Goal: Task Accomplishment & Management: Complete application form

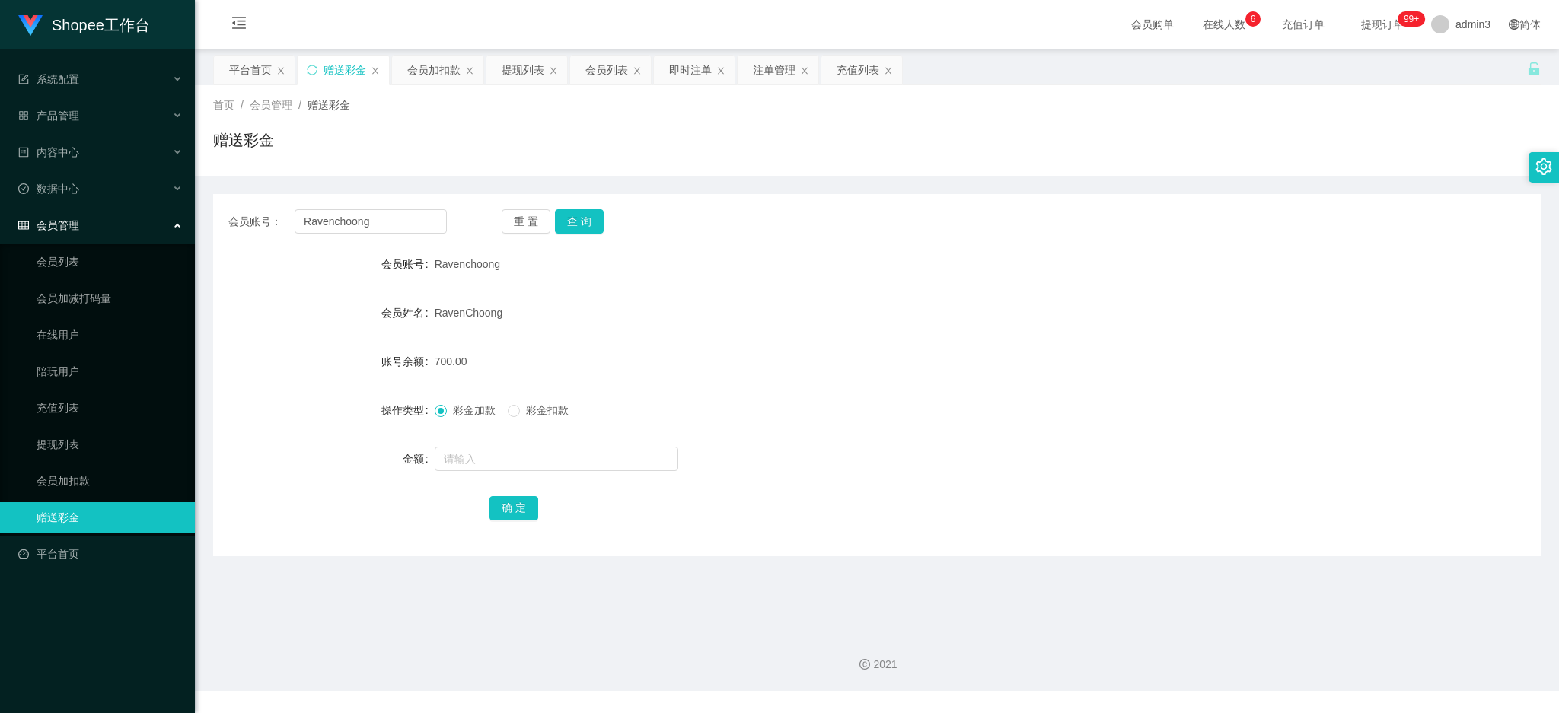
click at [417, 215] on input "Ravenchoong" at bounding box center [371, 221] width 152 height 24
type input "83282509"
click at [573, 225] on button "查 询" at bounding box center [579, 221] width 49 height 24
click at [453, 461] on input "text" at bounding box center [557, 459] width 244 height 24
type input "500"
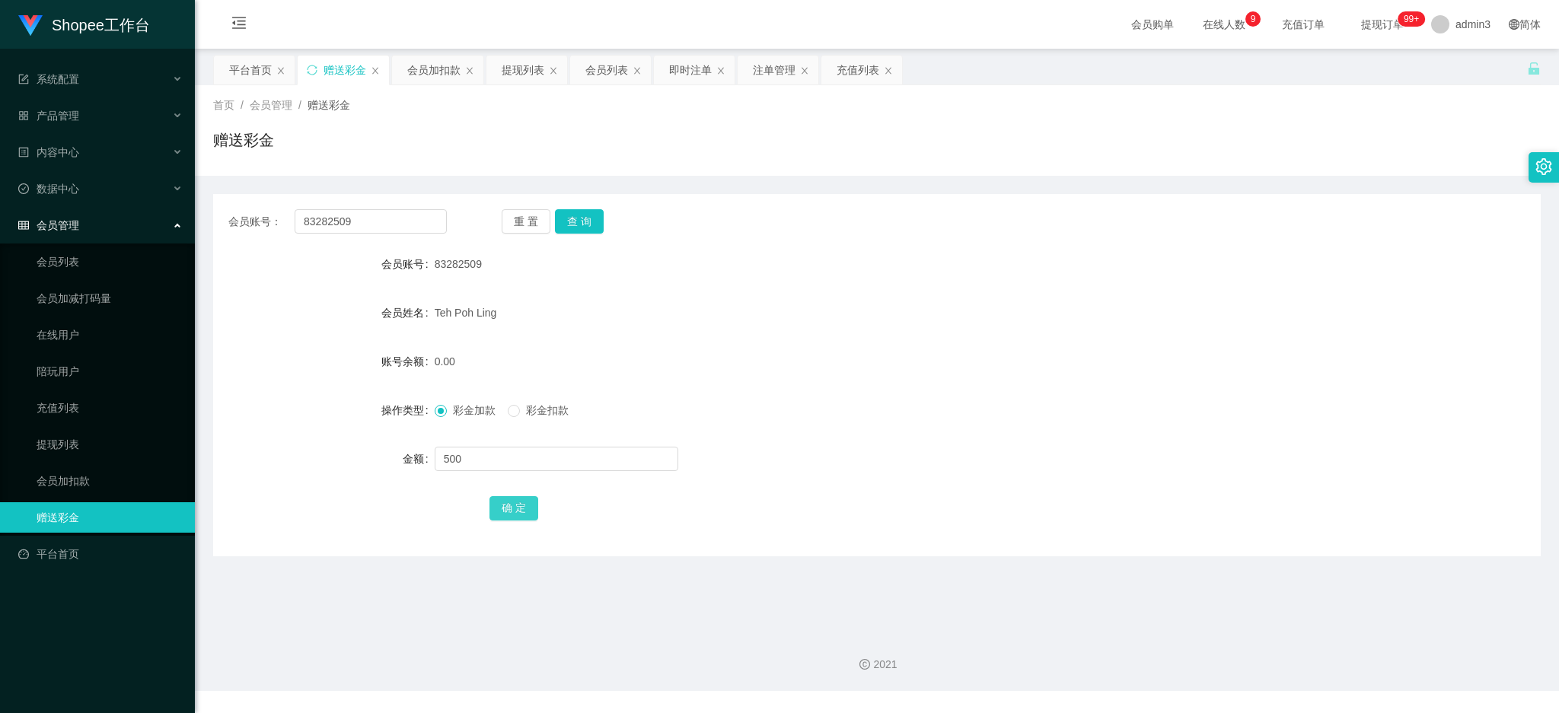
click at [502, 505] on button "确 定" at bounding box center [513, 508] width 49 height 24
click at [374, 225] on input "83282509" at bounding box center [371, 221] width 152 height 24
paste input "Moshen001"
type input "Moshen001"
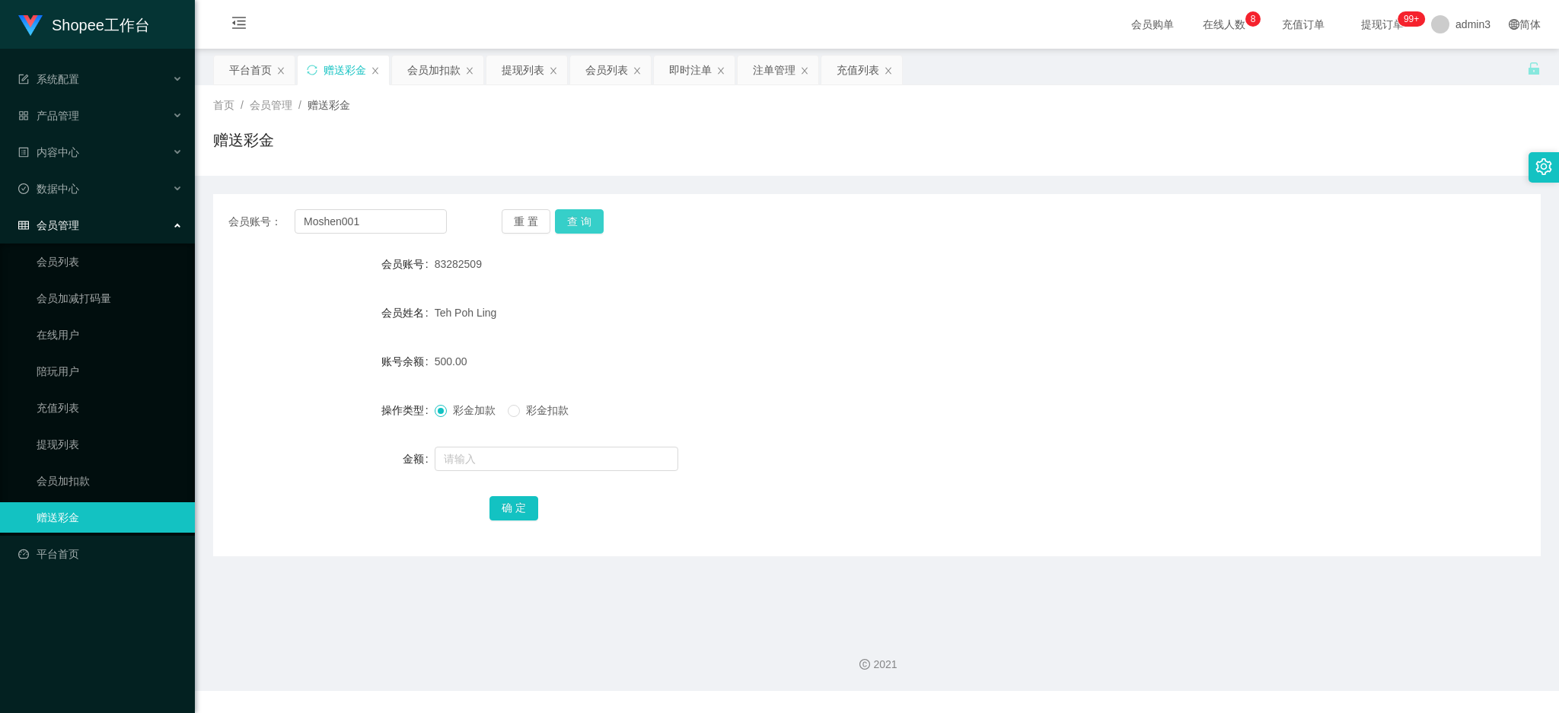
click at [566, 222] on button "查 询" at bounding box center [579, 221] width 49 height 24
click at [487, 462] on input "text" at bounding box center [557, 459] width 244 height 24
paste input "1000"
type input "1000"
click at [506, 513] on button "确 定" at bounding box center [513, 508] width 49 height 24
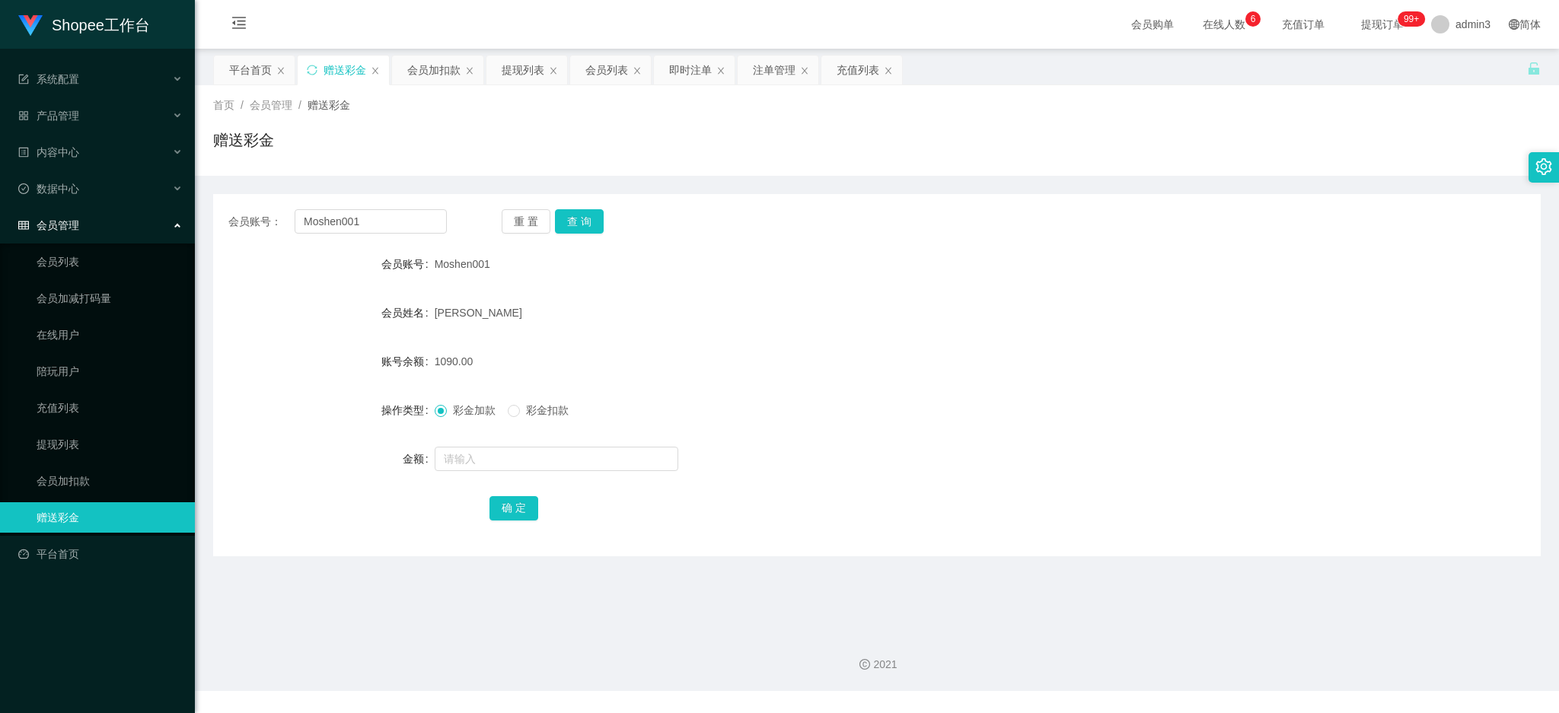
click at [330, 202] on div "会员账号： Moshen001 重 置 查 询 会员账号 Moshen001 会员姓名 [PERSON_NAME] 账号余额 1090.00 操作类型 彩金加…" at bounding box center [876, 375] width 1327 height 362
click at [327, 227] on input "Moshen001" at bounding box center [371, 221] width 152 height 24
paste input "83232176"
type input "83232176"
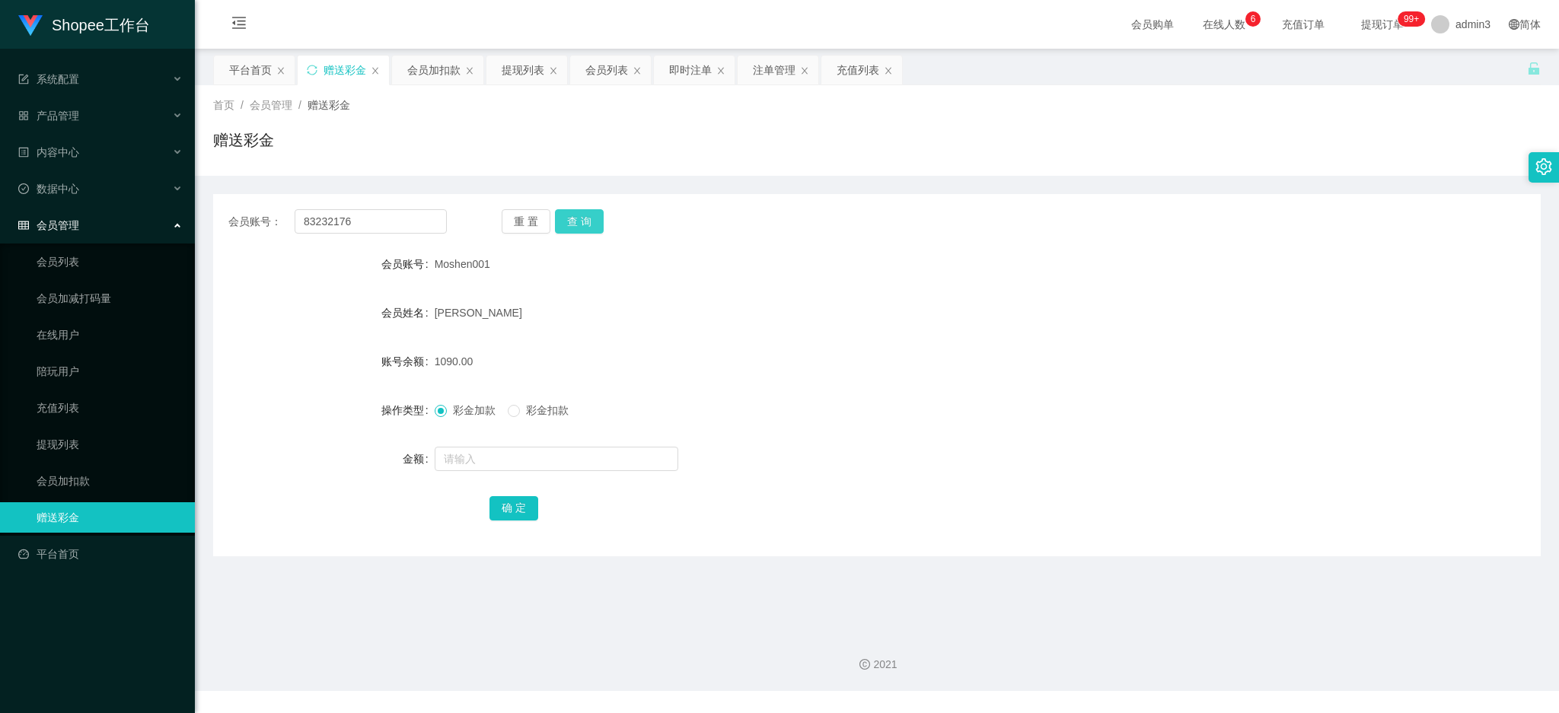
click at [585, 228] on button "查 询" at bounding box center [579, 221] width 49 height 24
click at [467, 449] on input "text" at bounding box center [557, 459] width 244 height 24
type input "500"
click at [514, 490] on form "会员账号 83232176 会员姓名 AXN 账号余额 0.00 操作类型 彩金加款 彩金扣款 金额 500 确 定" at bounding box center [876, 386] width 1327 height 274
click at [505, 506] on button "确 定" at bounding box center [513, 508] width 49 height 24
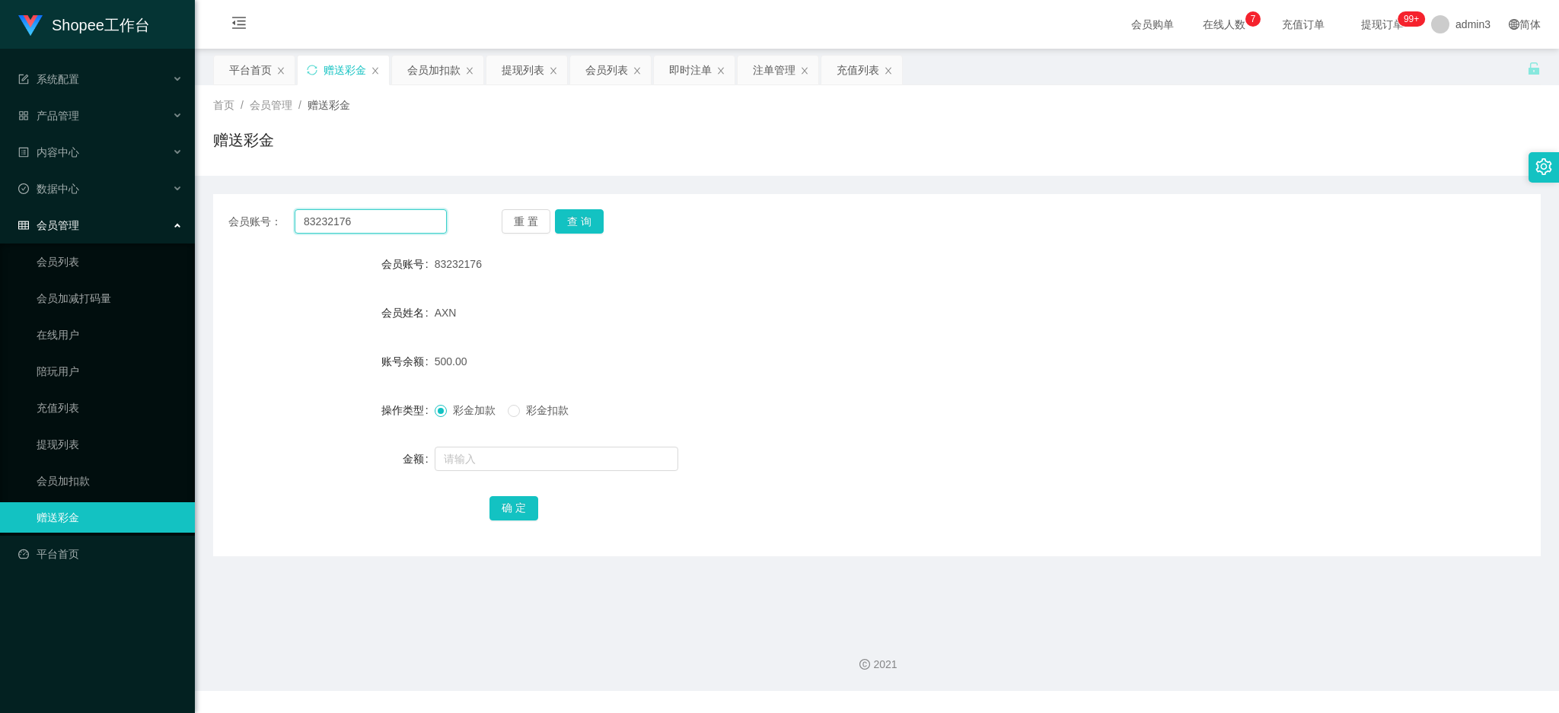
click at [404, 222] on input "83232176" at bounding box center [371, 221] width 152 height 24
paste input "Kenchai"
type input "Kenchai"
click at [582, 218] on button "查 询" at bounding box center [579, 221] width 49 height 24
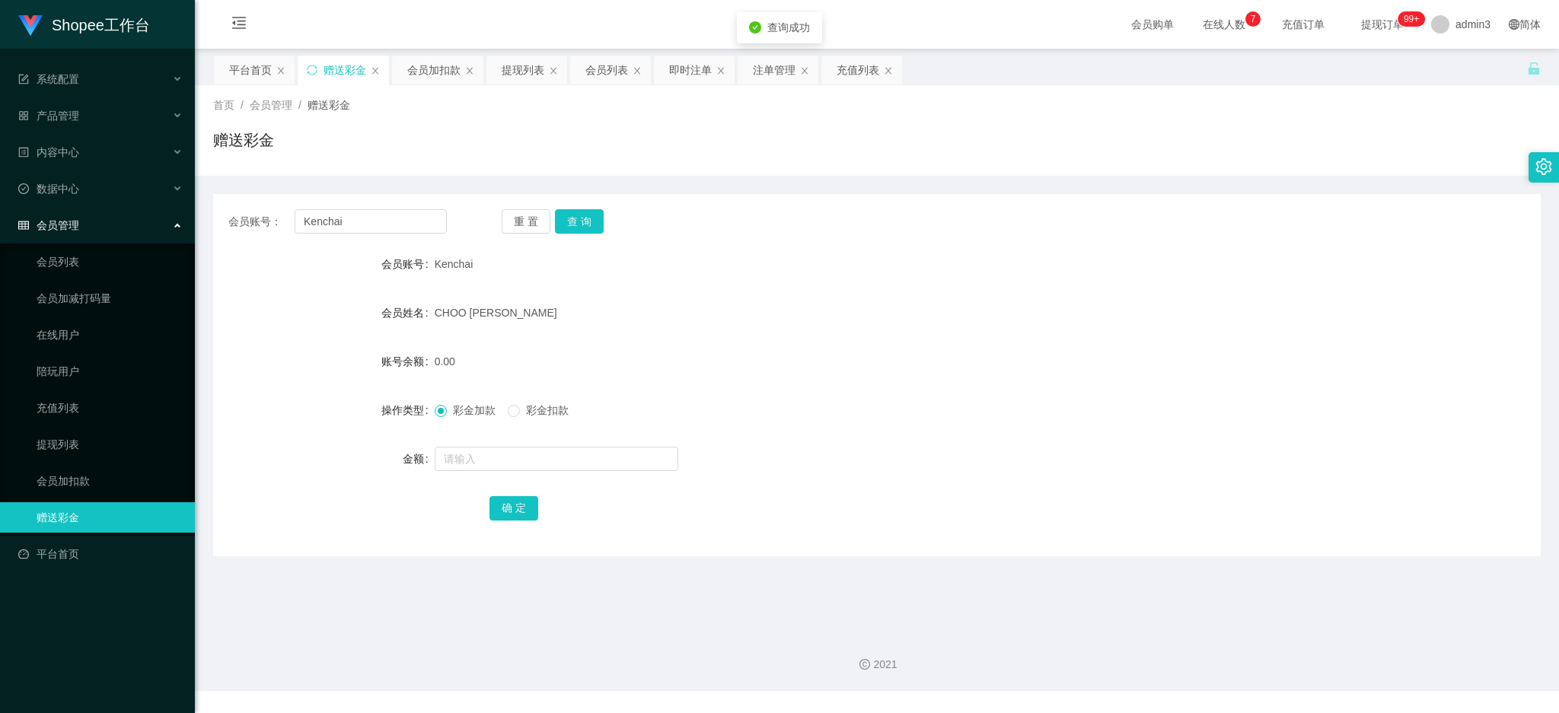
click at [507, 445] on div at bounding box center [822, 459] width 774 height 30
click at [505, 466] on input "text" at bounding box center [557, 459] width 244 height 24
type input "500"
click at [505, 501] on button "确 定" at bounding box center [513, 508] width 49 height 24
click at [416, 229] on input "Kenchai" at bounding box center [371, 221] width 152 height 24
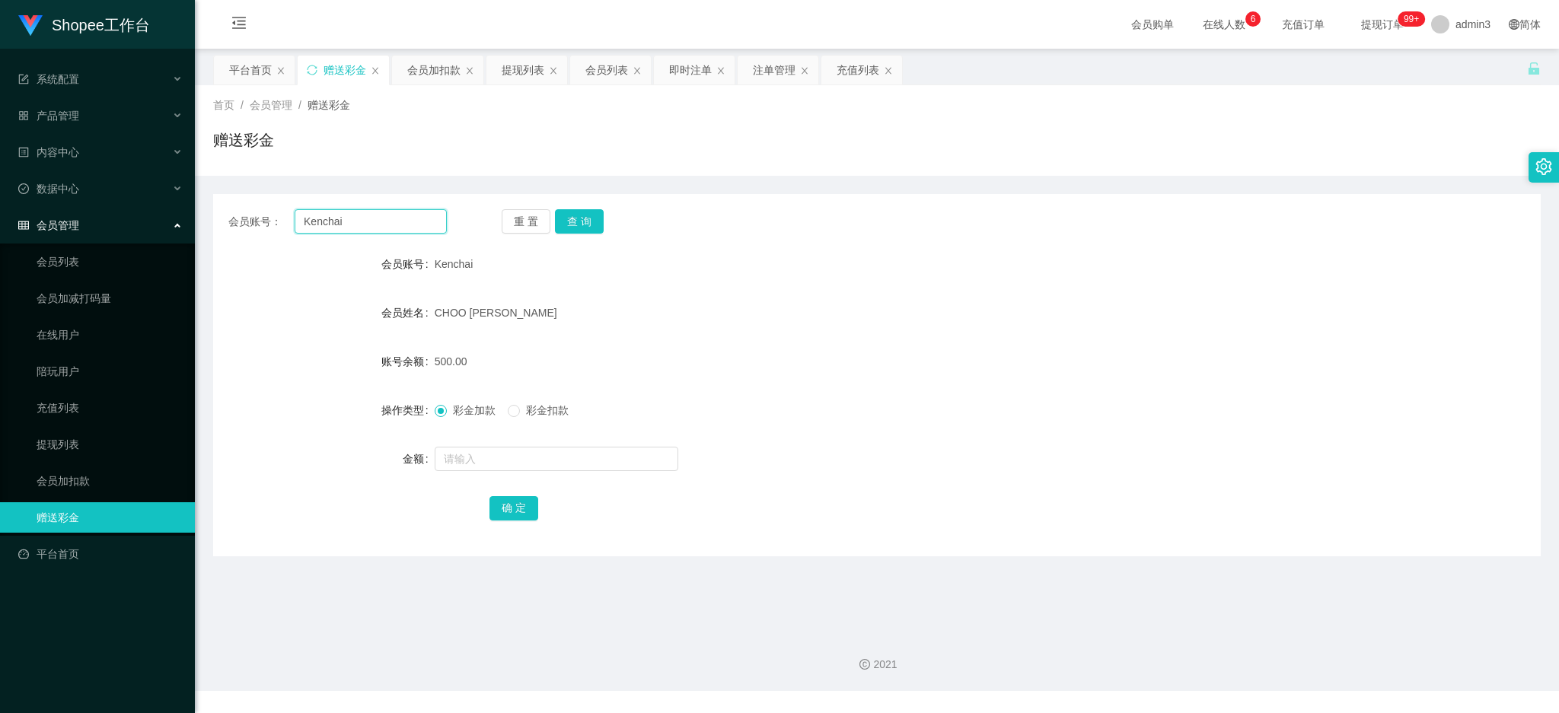
paste input "90090533"
click at [416, 229] on input "90090533" at bounding box center [371, 221] width 152 height 24
type input "90090533"
click at [555, 217] on button "查 询" at bounding box center [579, 221] width 49 height 24
click at [556, 451] on input "text" at bounding box center [557, 459] width 244 height 24
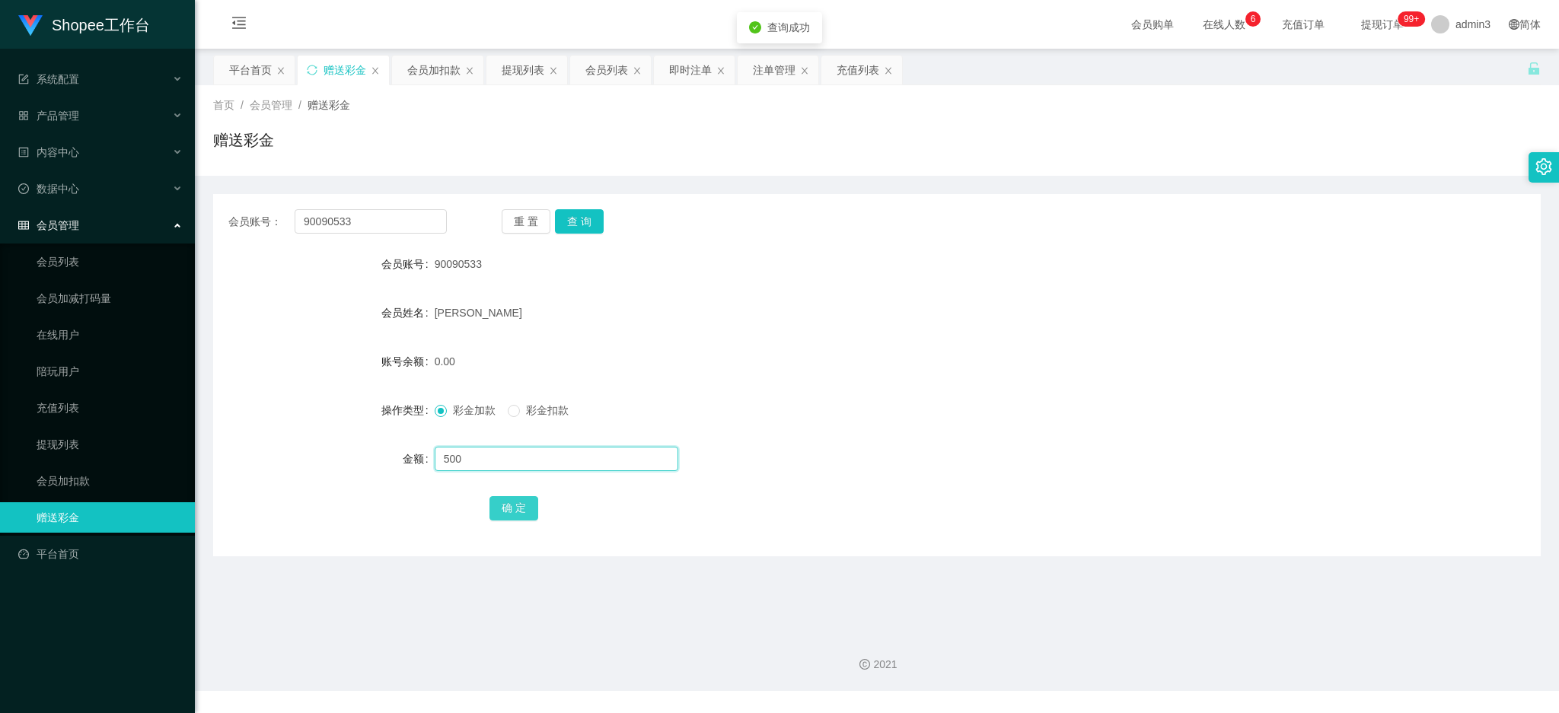
type input "500"
click at [517, 506] on button "确 定" at bounding box center [513, 508] width 49 height 24
click at [330, 220] on input "90090533" at bounding box center [371, 221] width 152 height 24
paste input "86172816"
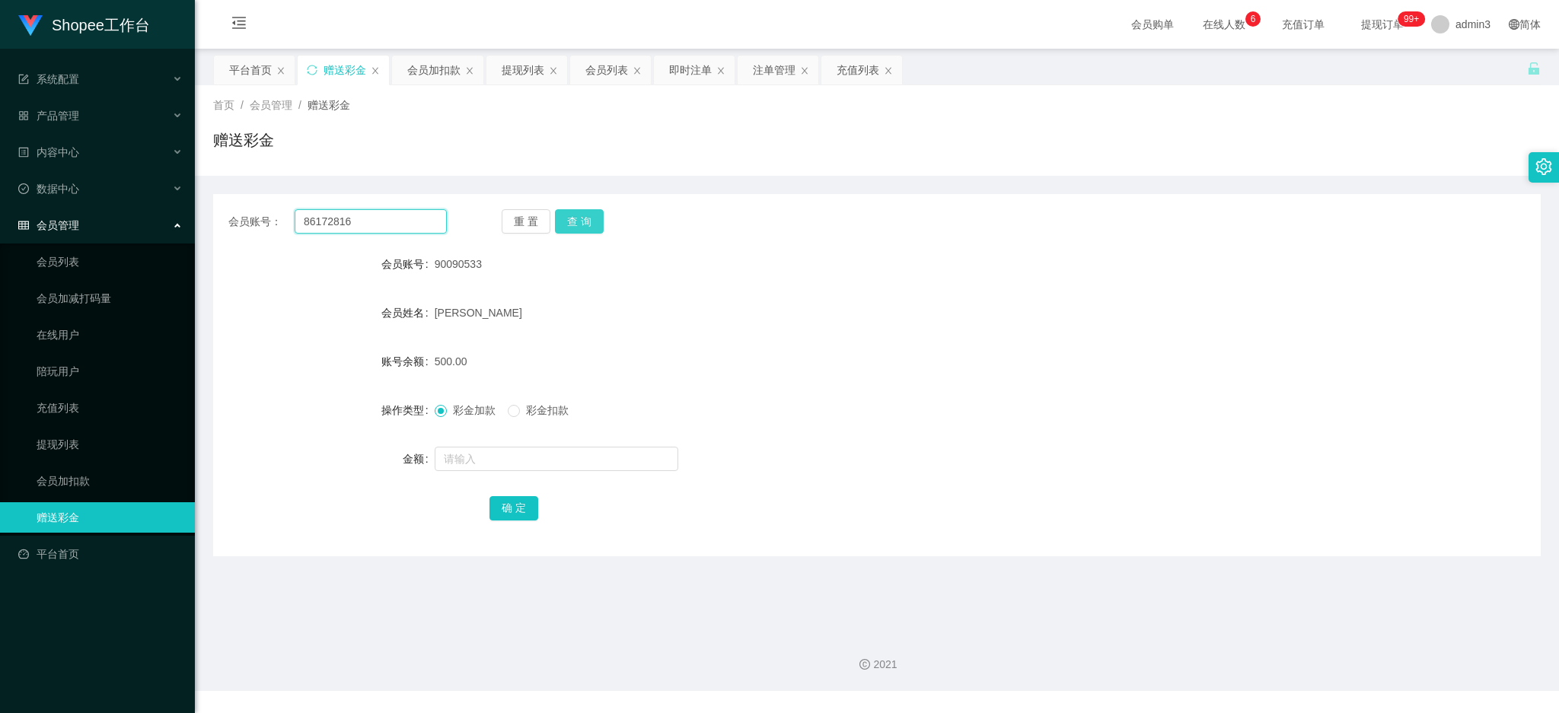
type input "86172816"
drag, startPoint x: 586, startPoint y: 226, endPoint x: 578, endPoint y: 237, distance: 13.1
click at [585, 226] on button "查 询" at bounding box center [579, 221] width 49 height 24
click at [515, 449] on input "text" at bounding box center [557, 459] width 244 height 24
type input "500"
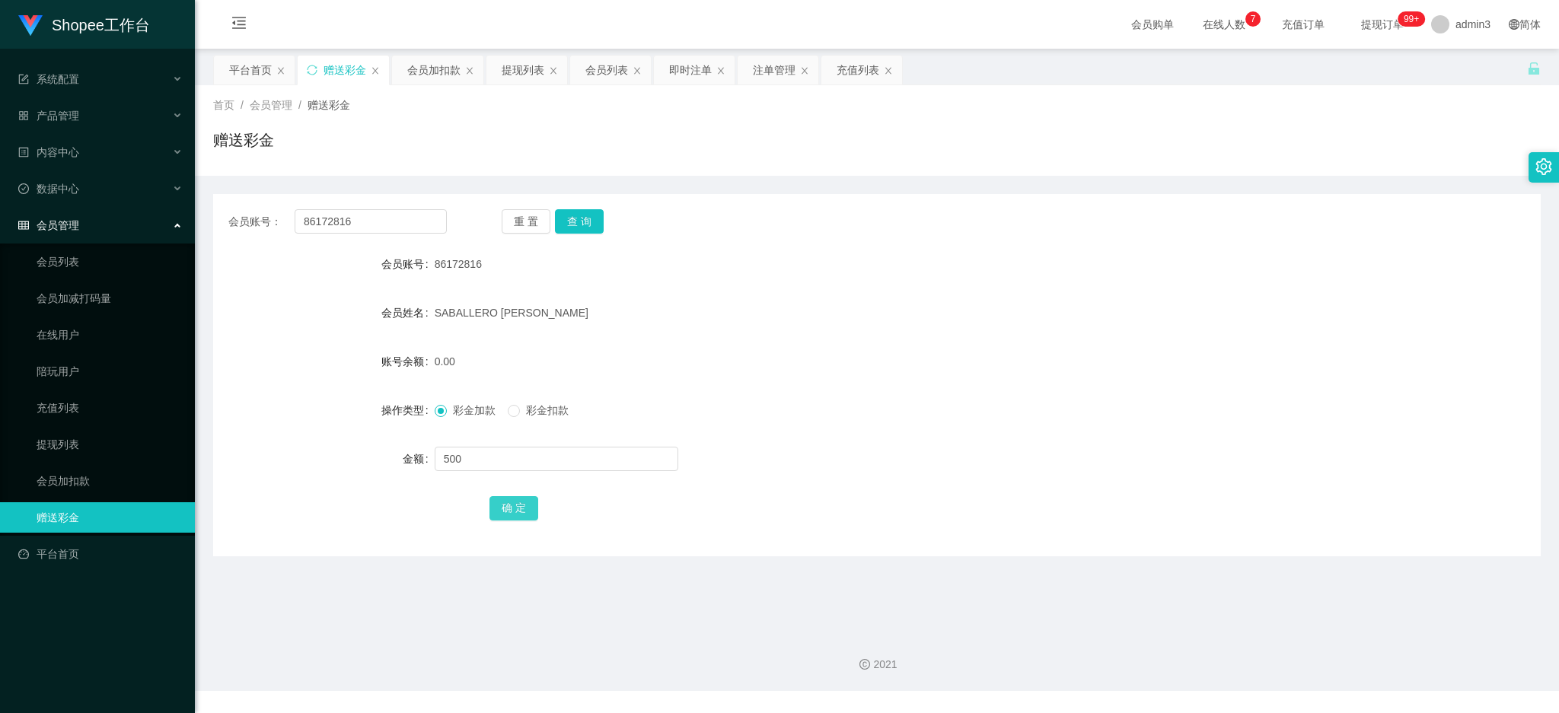
click at [521, 511] on button "确 定" at bounding box center [513, 508] width 49 height 24
click at [373, 218] on input "86172816" at bounding box center [371, 221] width 152 height 24
paste input "hehe12345"
type input "hehe123456"
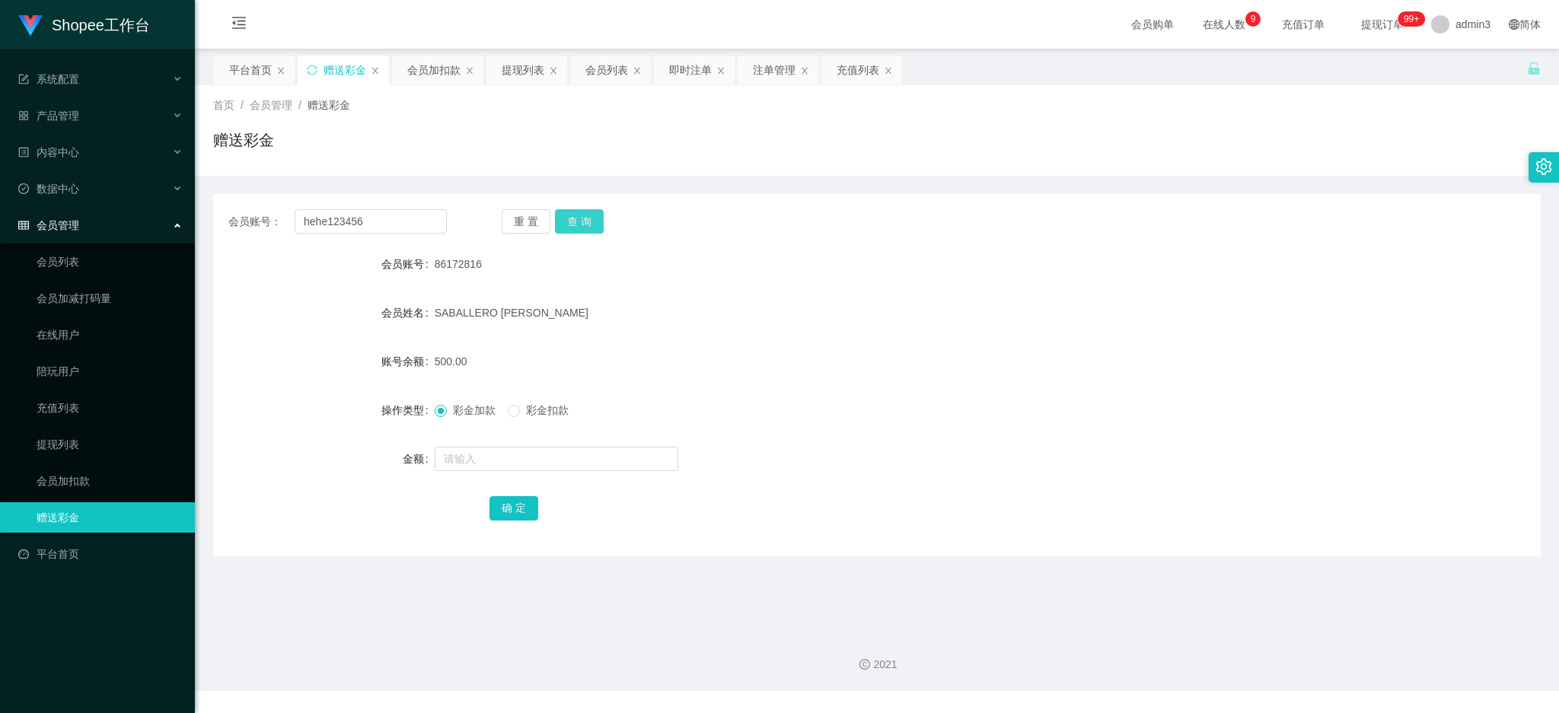
click at [564, 221] on button "查 询" at bounding box center [579, 221] width 49 height 24
click at [519, 451] on input "text" at bounding box center [557, 459] width 244 height 24
type input "300"
click at [513, 512] on button "确 定" at bounding box center [513, 508] width 49 height 24
